Goal: Information Seeking & Learning: Learn about a topic

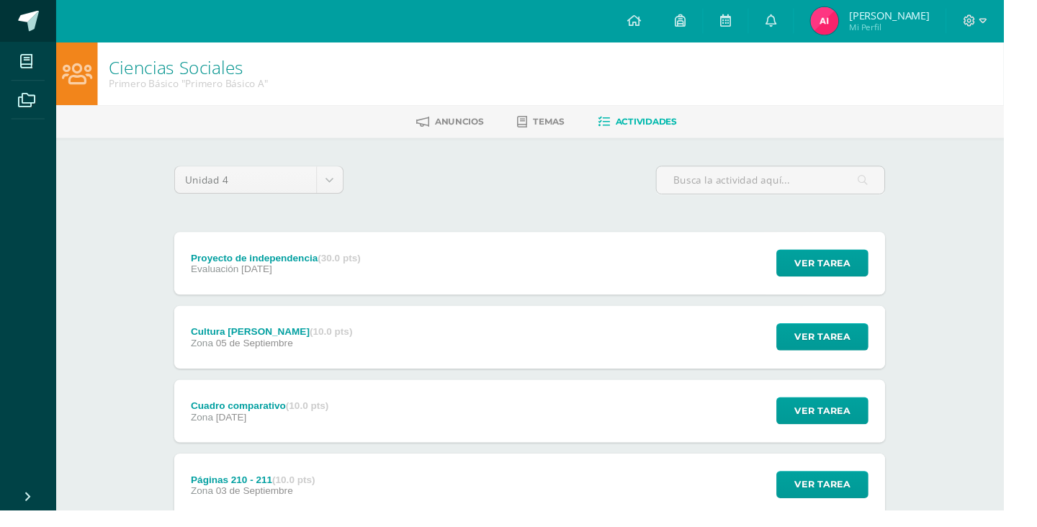
click at [32, 12] on span at bounding box center [30, 22] width 22 height 22
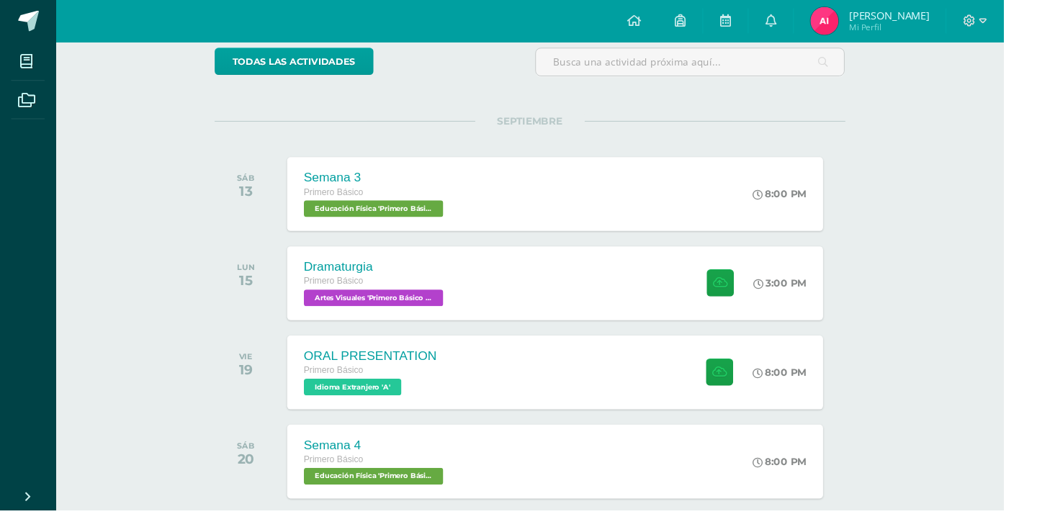
scroll to position [125, 0]
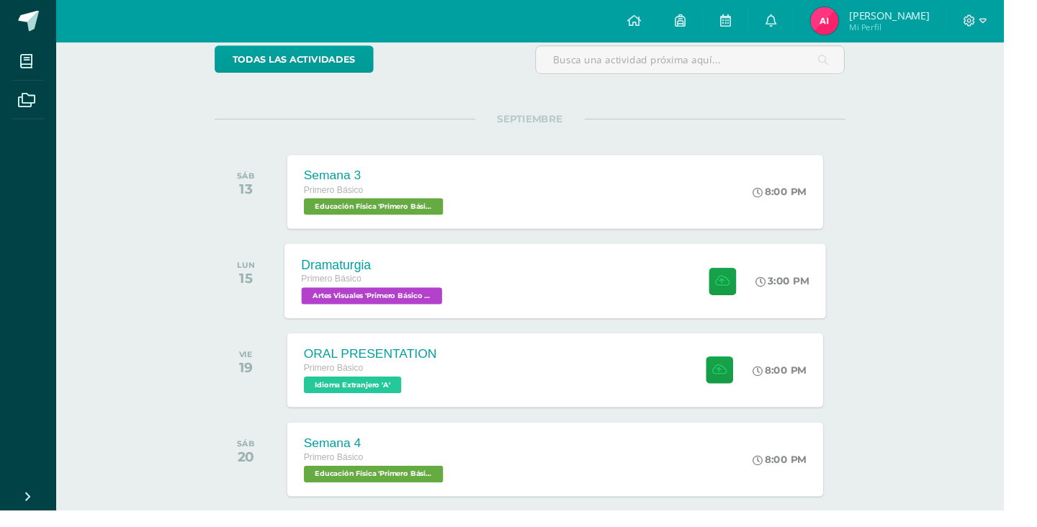
click at [574, 289] on div "Dramaturgia Primero Básico Artes Visuales 'Primero Básico A' 3:00 PM Dramaturgi…" at bounding box center [573, 289] width 559 height 77
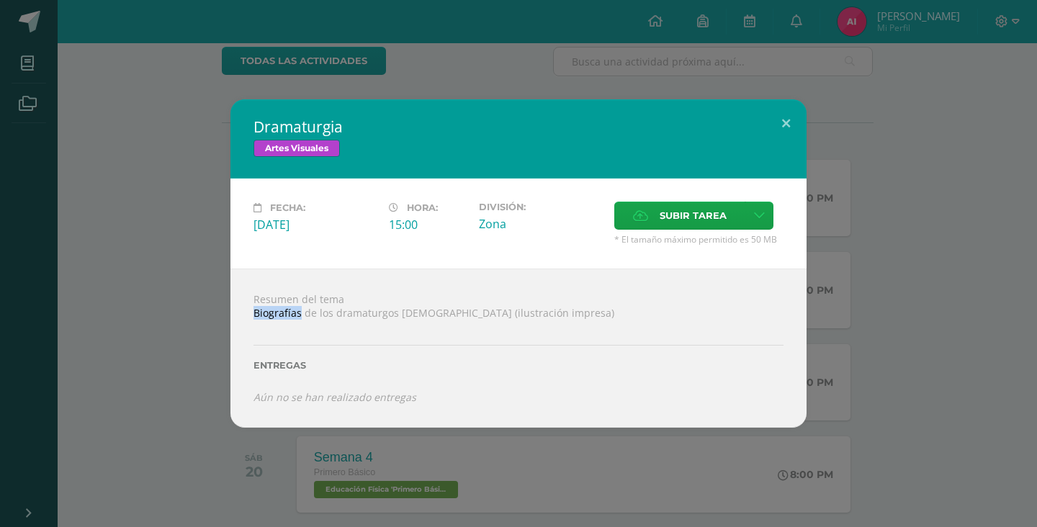
copy div "Biografías"
